Goal: Information Seeking & Learning: Compare options

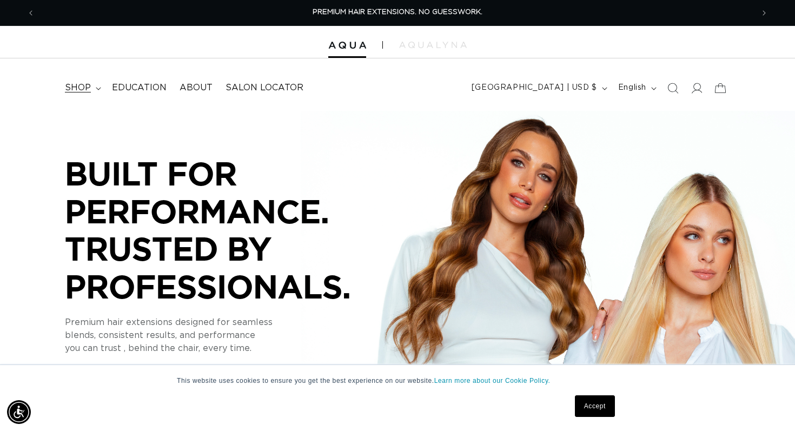
click at [96, 87] on icon at bounding box center [98, 88] width 5 height 3
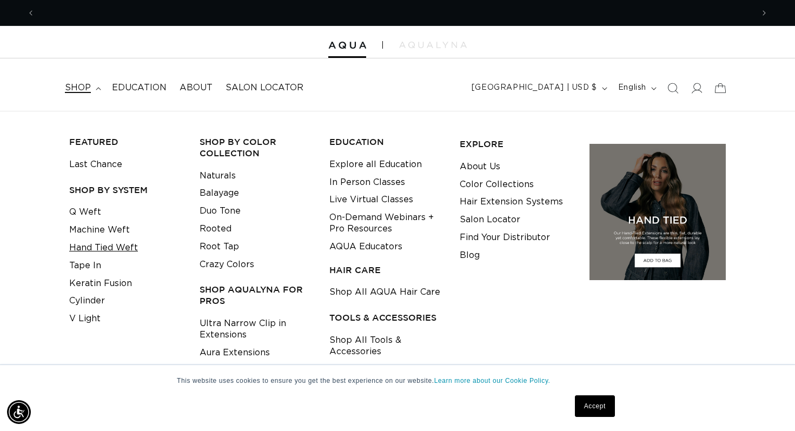
scroll to position [0, 1437]
click at [128, 245] on link "Hand Tied Weft" at bounding box center [103, 248] width 69 height 18
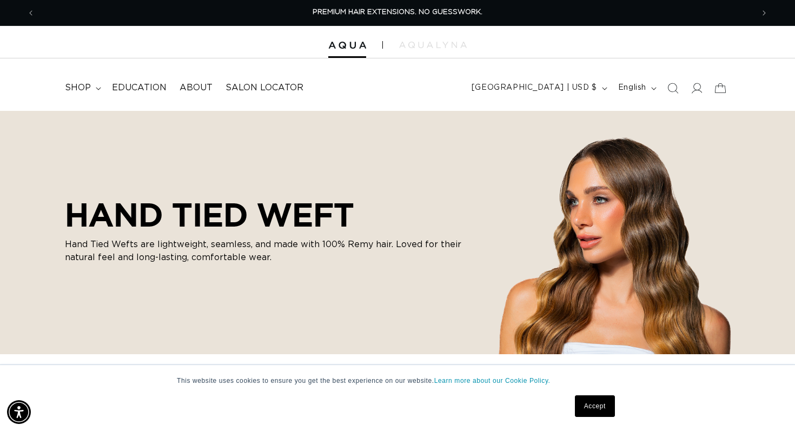
click at [582, 411] on link "Accept" at bounding box center [595, 406] width 40 height 22
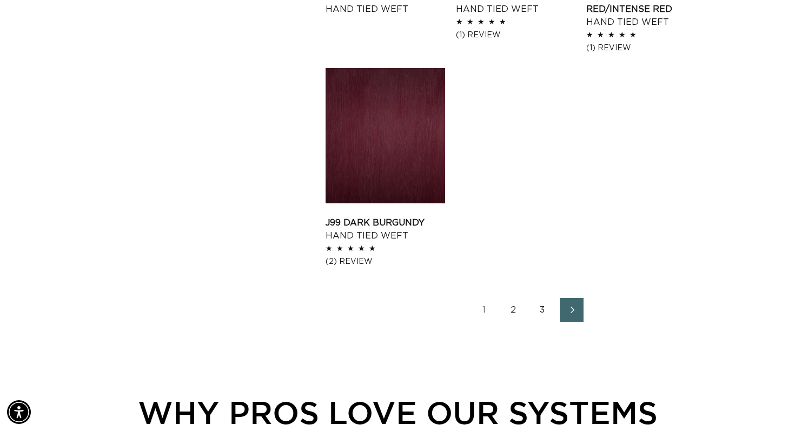
click at [517, 298] on link "2" at bounding box center [513, 310] width 24 height 24
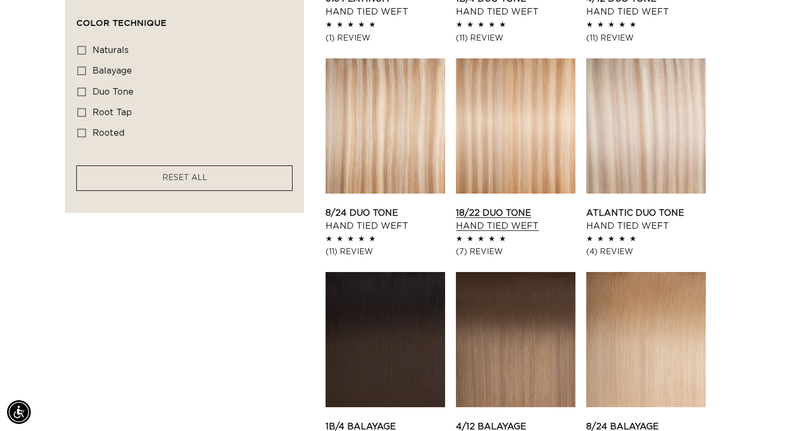
scroll to position [0, 718]
click at [532, 207] on link "18/22 Duo Tone Hand Tied Weft" at bounding box center [516, 220] width 120 height 26
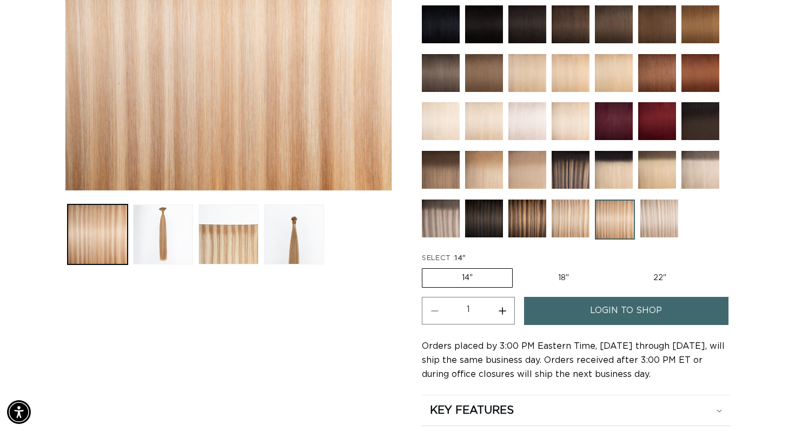
scroll to position [0, 718]
click at [552, 281] on label "18" Variant sold out or unavailable" at bounding box center [564, 278] width 90 height 18
click at [519, 267] on input "18" Variant sold out or unavailable" at bounding box center [518, 266] width 1 height 1
radio input "true"
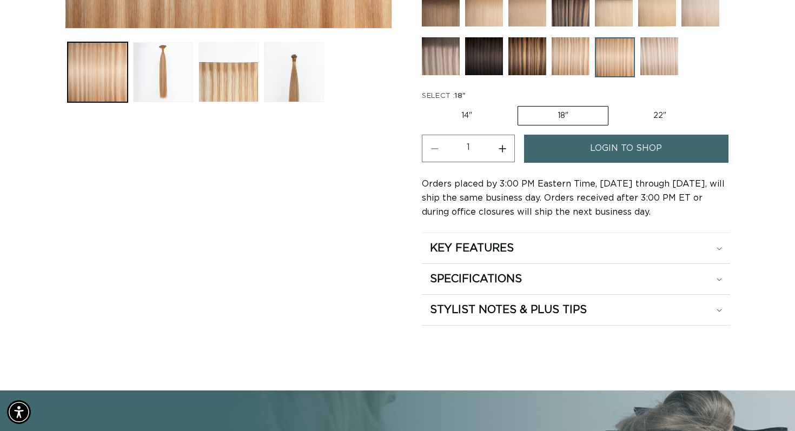
scroll to position [0, 0]
click at [245, 67] on button "Load image 3 in gallery view" at bounding box center [229, 72] width 60 height 60
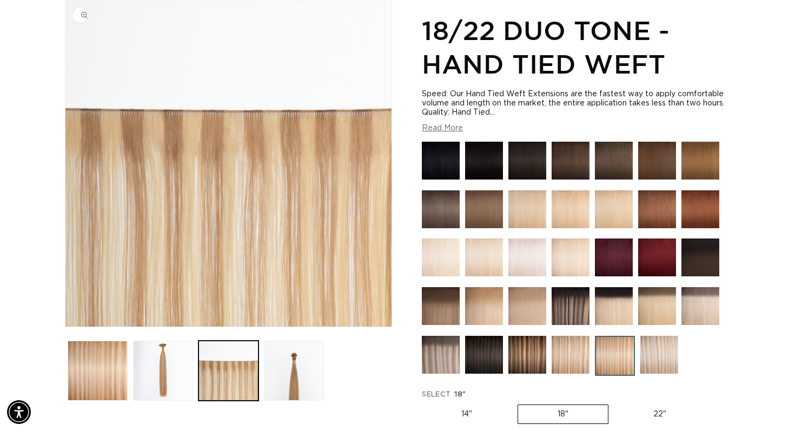
scroll to position [0, 718]
click at [566, 351] on img at bounding box center [571, 355] width 38 height 38
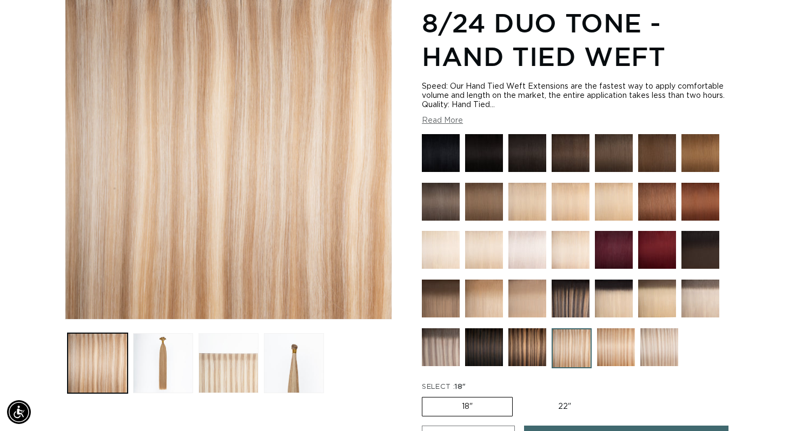
scroll to position [0, 718]
click at [217, 368] on button "Load image 3 in gallery view" at bounding box center [229, 363] width 60 height 60
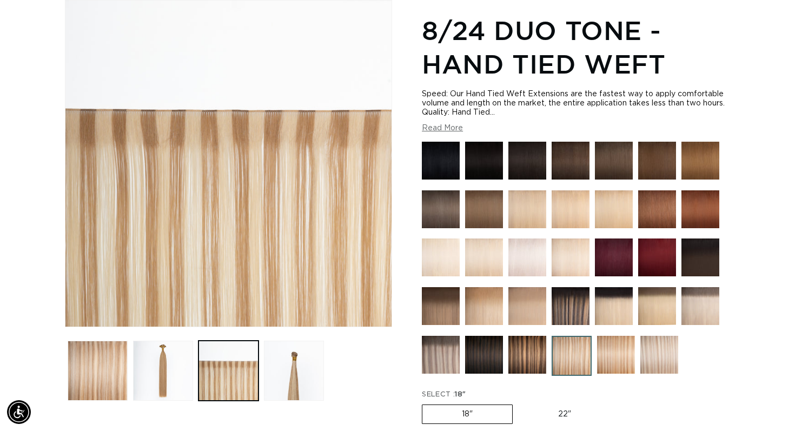
scroll to position [0, 1437]
click at [661, 353] on img at bounding box center [659, 355] width 38 height 38
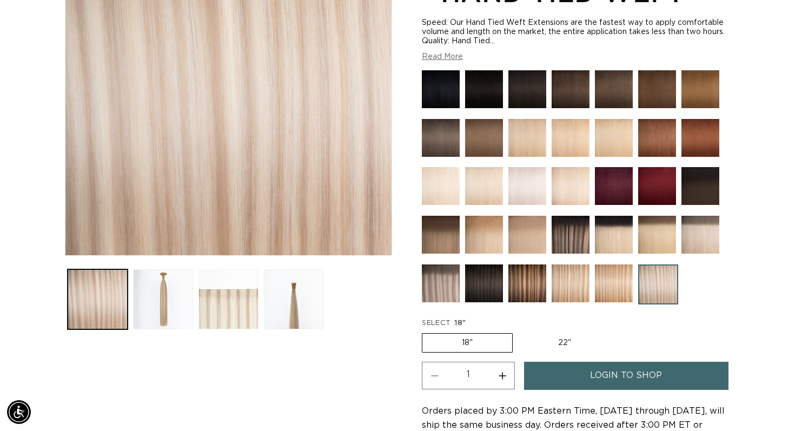
click at [228, 293] on button "Load image 3 in gallery view" at bounding box center [229, 299] width 60 height 60
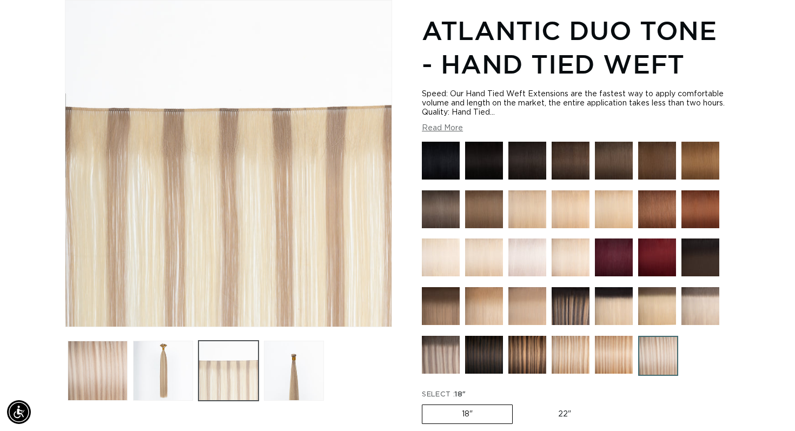
scroll to position [0, 718]
click at [536, 213] on img at bounding box center [528, 209] width 38 height 38
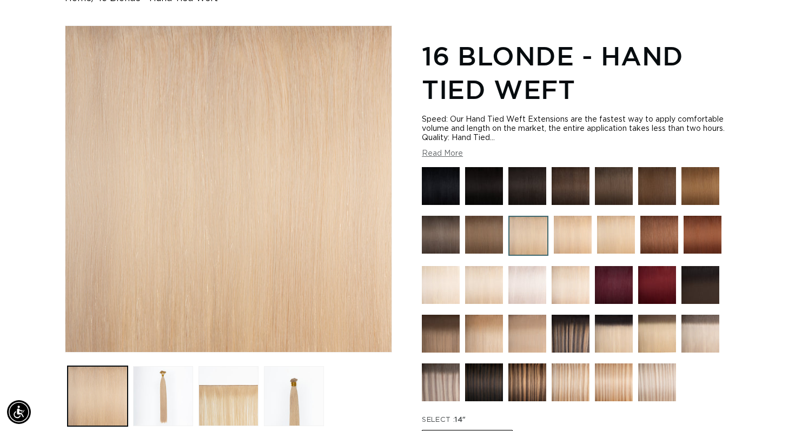
scroll to position [0, 718]
click at [720, 327] on div at bounding box center [576, 287] width 308 height 240
click at [694, 330] on img at bounding box center [701, 334] width 38 height 38
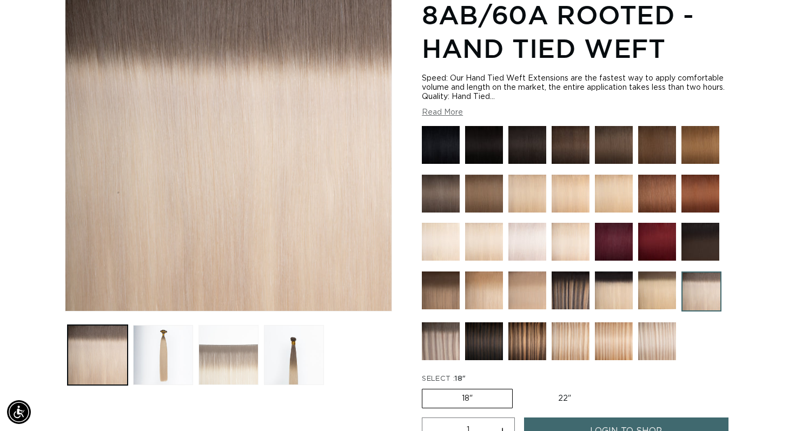
click at [211, 366] on button "Load image 3 in gallery view" at bounding box center [229, 355] width 60 height 60
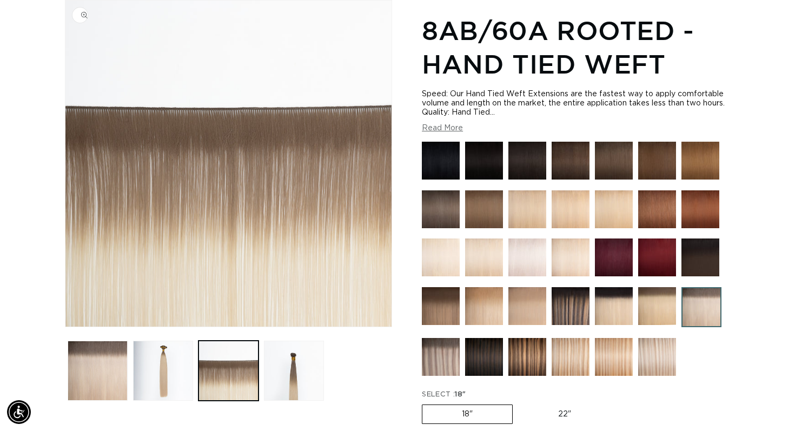
scroll to position [0, 1437]
click at [563, 357] on img at bounding box center [571, 357] width 38 height 38
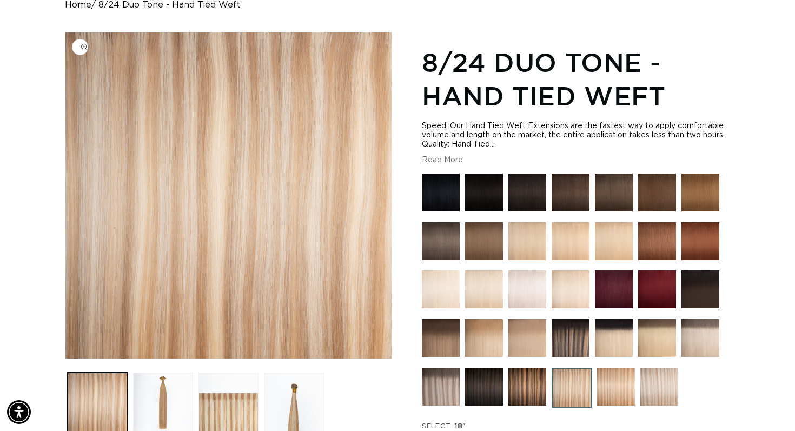
scroll to position [118, 0]
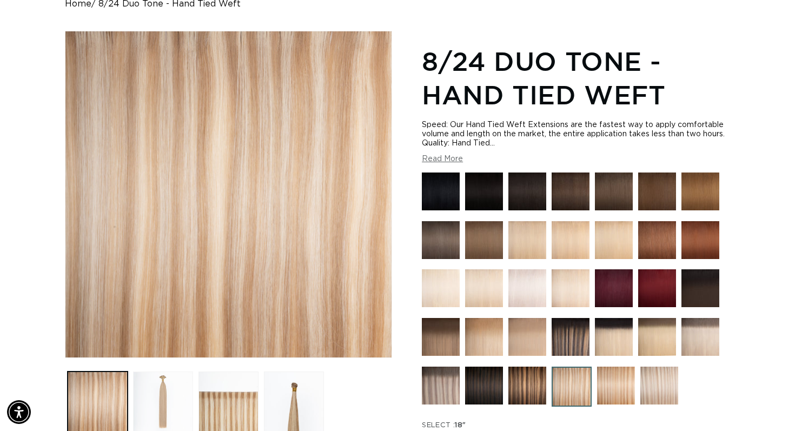
click at [151, 408] on button "Load image 2 in gallery view" at bounding box center [163, 402] width 60 height 60
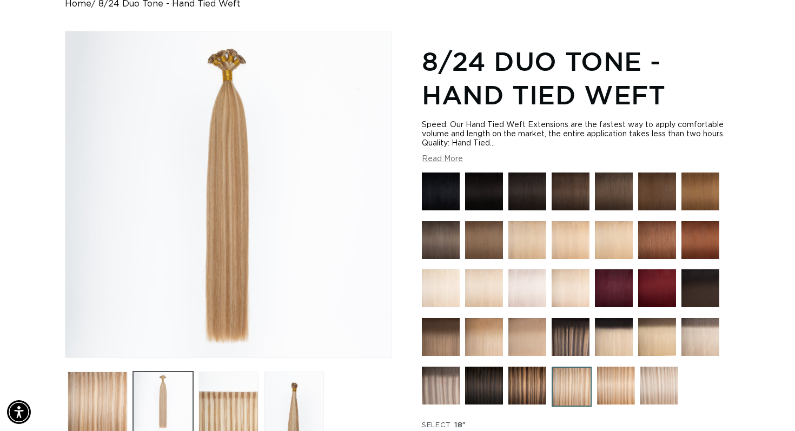
scroll to position [0, 1437]
click at [212, 407] on button "Load image 3 in gallery view" at bounding box center [229, 402] width 60 height 60
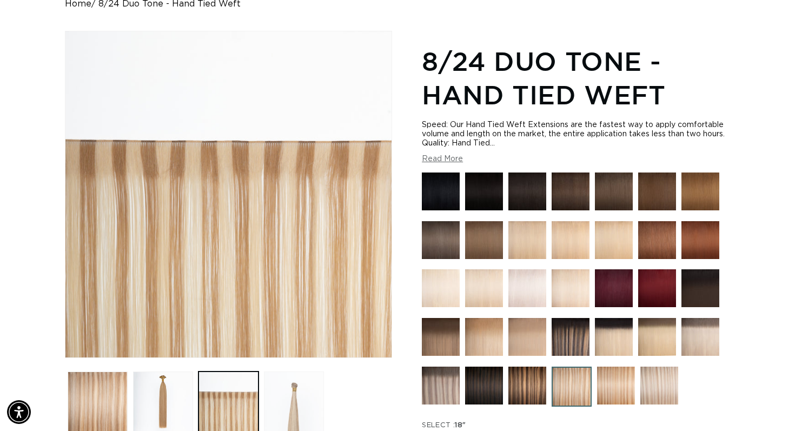
click at [282, 395] on button "Load image 4 in gallery view" at bounding box center [294, 402] width 60 height 60
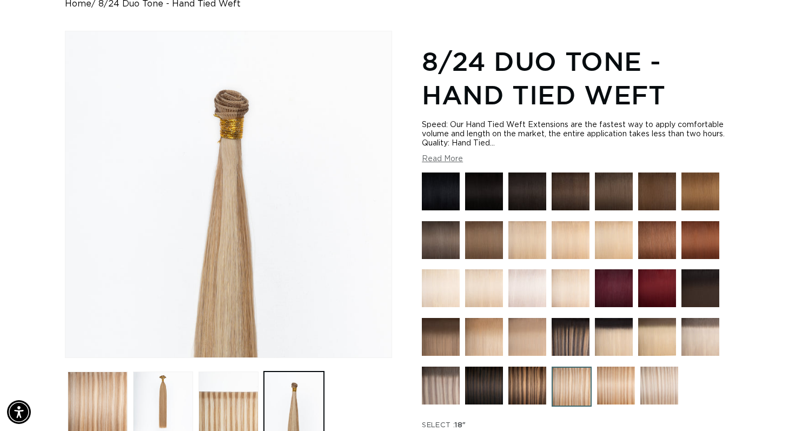
scroll to position [0, 0]
click at [662, 383] on img at bounding box center [659, 386] width 38 height 38
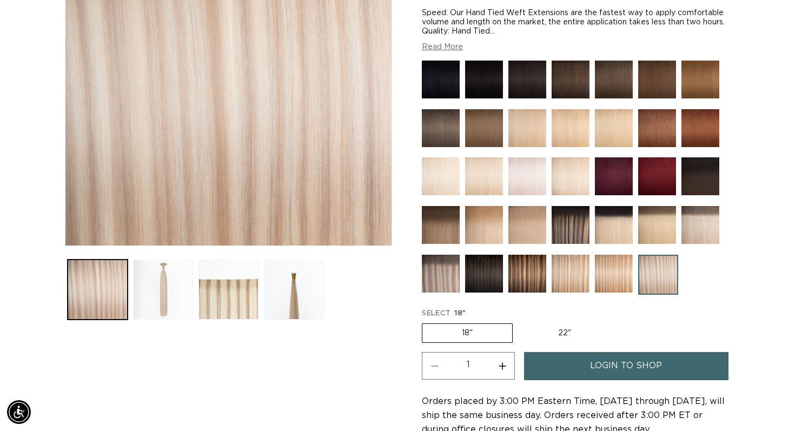
click at [178, 290] on button "Load image 2 in gallery view" at bounding box center [163, 290] width 60 height 60
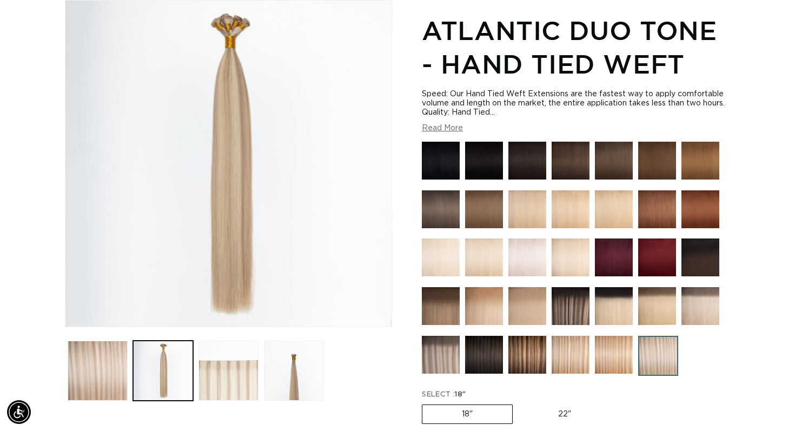
scroll to position [0, 718]
click at [235, 353] on button "Load image 3 in gallery view" at bounding box center [229, 371] width 60 height 60
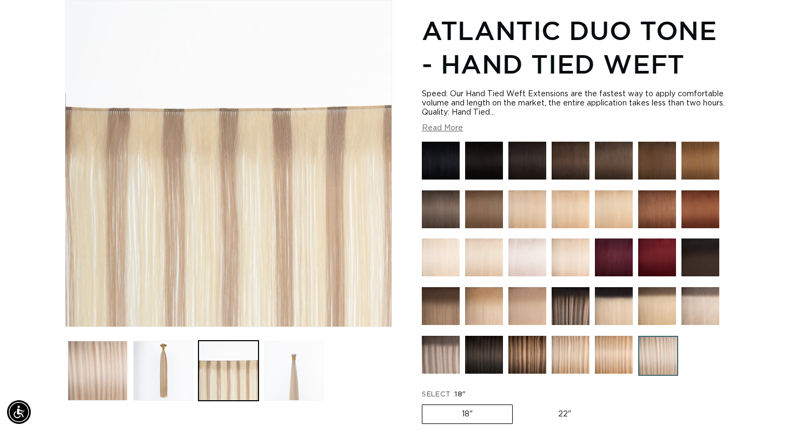
click at [283, 368] on button "Load image 4 in gallery view" at bounding box center [294, 371] width 60 height 60
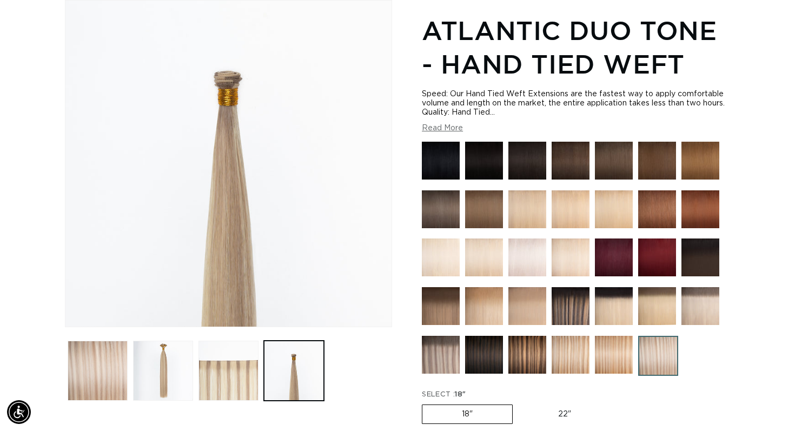
scroll to position [0, 1437]
